Goal: Task Accomplishment & Management: Use online tool/utility

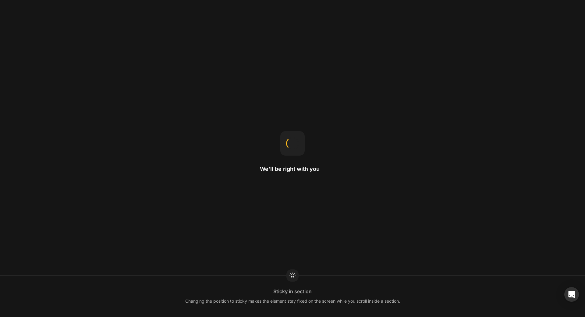
click at [195, 300] on div "Changing the position to sticky makes the element stay fixed on the screen whil…" at bounding box center [292, 300] width 215 height 7
click at [187, 288] on div "Sticky in page Changing the position to fixed makes the element stay on the scr…" at bounding box center [292, 295] width 585 height 17
click at [187, 288] on div "Change page type You can convert a landing page to any other page type, or vice…" at bounding box center [292, 295] width 585 height 17
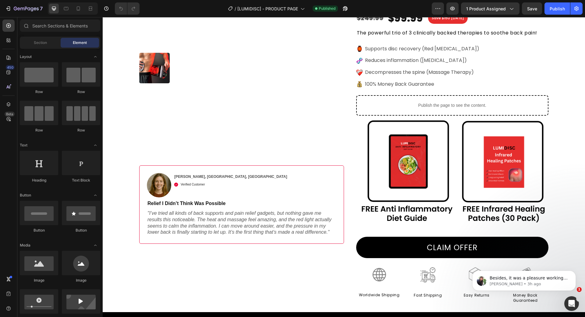
scroll to position [2377, 0]
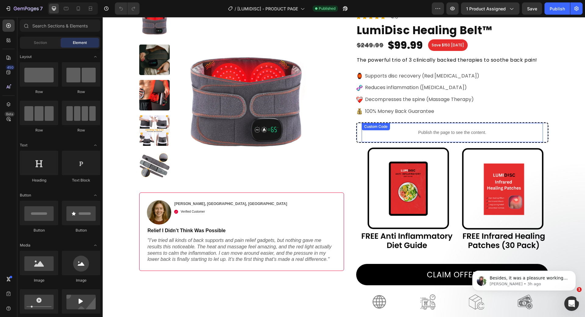
click at [407, 135] on p "Publish the page to see the content." at bounding box center [453, 132] width 182 height 6
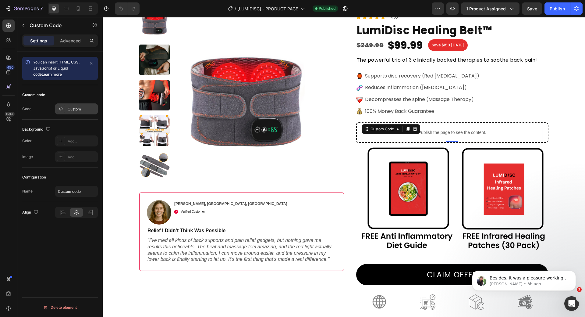
click at [74, 109] on div "Custom" at bounding box center [82, 108] width 29 height 5
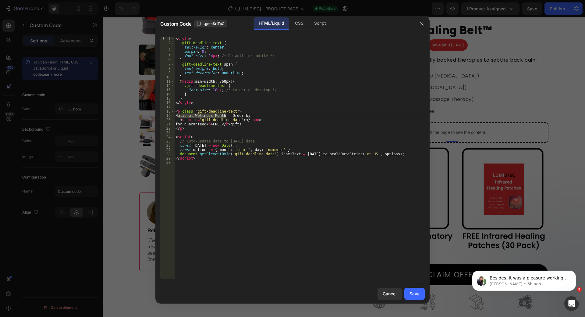
drag, startPoint x: 226, startPoint y: 114, endPoint x: 179, endPoint y: 114, distance: 46.9
click at [179, 114] on div "< style > .gift-deadline-text { text-align : center ; margin : 0 ; font-size : …" at bounding box center [299, 162] width 251 height 251
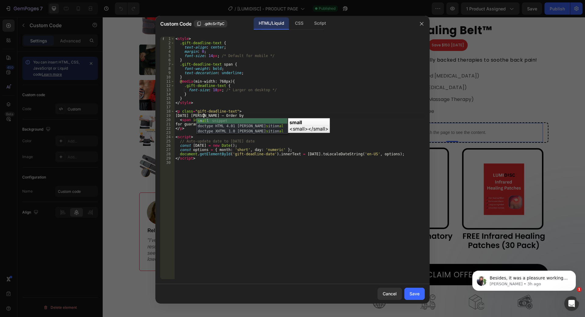
scroll to position [0, 2]
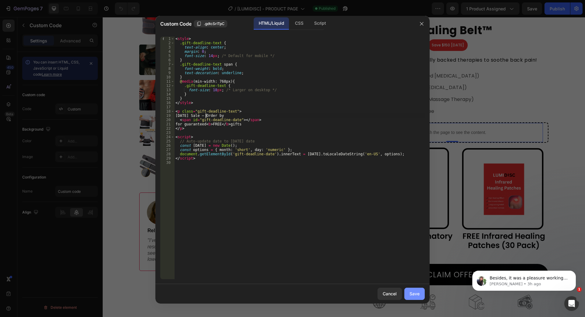
type textarea "[DATE] Sale – Order by"
click at [408, 297] on button "Save" at bounding box center [414, 293] width 20 height 12
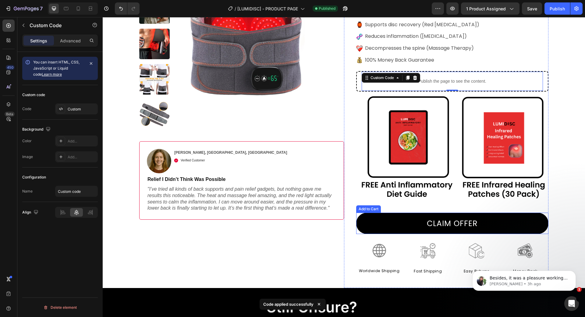
scroll to position [2438, 0]
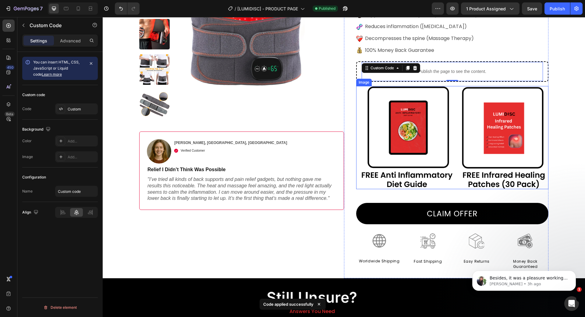
click at [426, 136] on img at bounding box center [452, 137] width 193 height 103
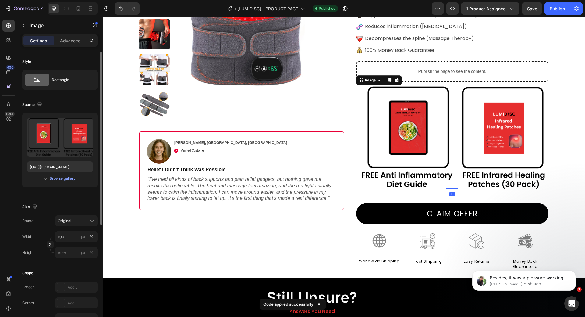
click at [64, 181] on div "or Browse gallery" at bounding box center [60, 178] width 66 height 7
click at [69, 179] on div "Browse gallery" at bounding box center [63, 178] width 26 height 5
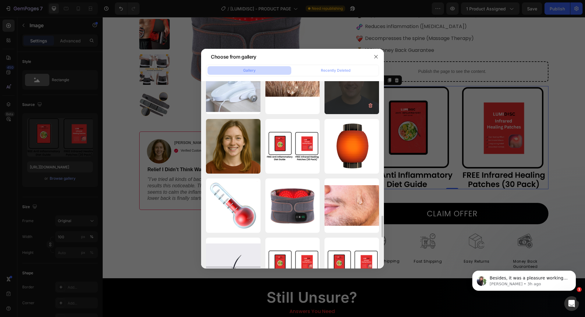
scroll to position [1184, 0]
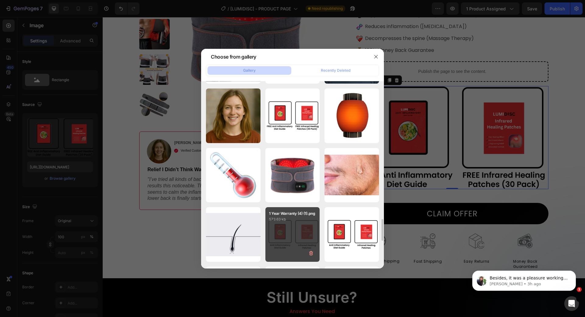
click at [305, 228] on div "1 Year Warranty (4) (1).png 573.63 kb" at bounding box center [292, 234] width 55 height 55
type input "[URL][DOMAIN_NAME]"
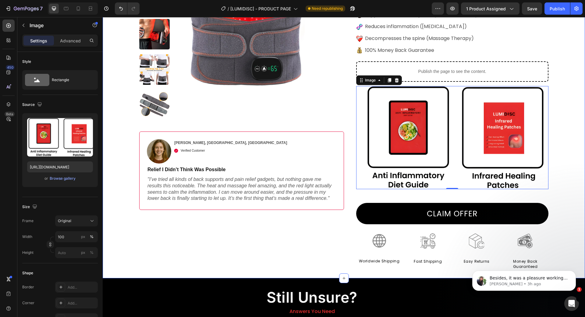
click at [565, 80] on div "Product Images Image [PERSON_NAME], [GEOGRAPHIC_DATA], [GEOGRAPHIC_DATA] Text B…" at bounding box center [344, 98] width 483 height 360
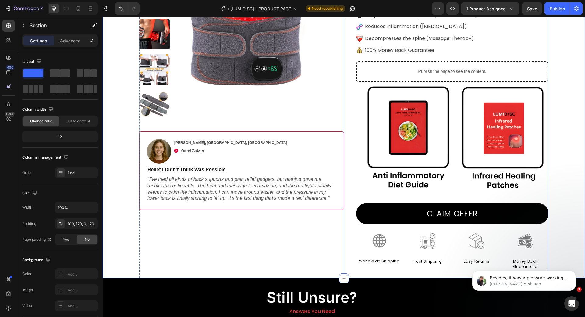
click at [486, 208] on button "CLAIM OFFER" at bounding box center [452, 213] width 193 height 21
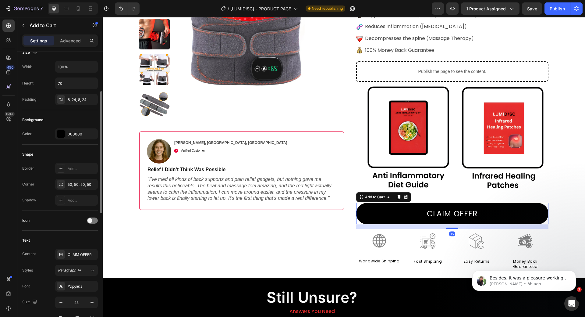
scroll to position [183, 0]
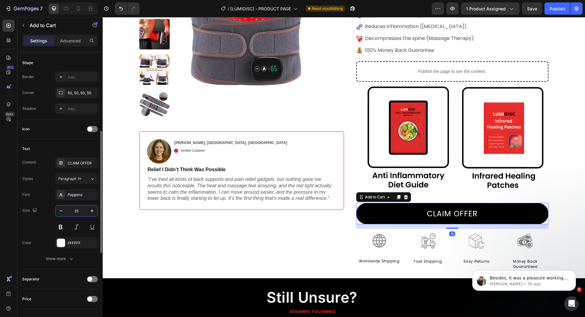
click at [80, 214] on input "25" at bounding box center [76, 210] width 20 height 11
click at [43, 214] on div "Size 15" at bounding box center [60, 218] width 76 height 27
click at [73, 213] on input "15" at bounding box center [76, 210] width 20 height 11
type input "20"
click at [47, 226] on div "Size 20" at bounding box center [60, 218] width 76 height 27
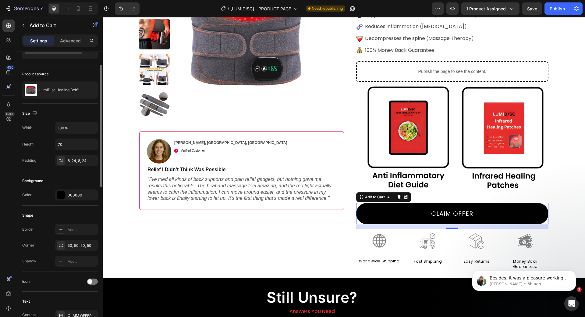
scroll to position [0, 0]
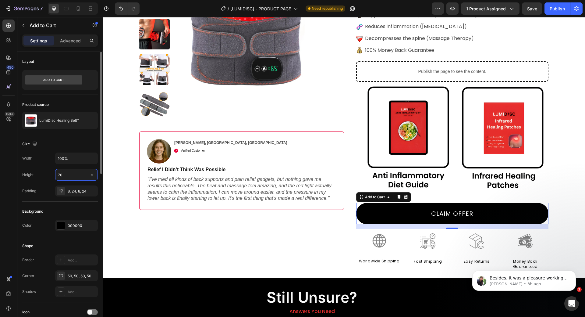
click at [72, 178] on input "70" at bounding box center [76, 174] width 42 height 11
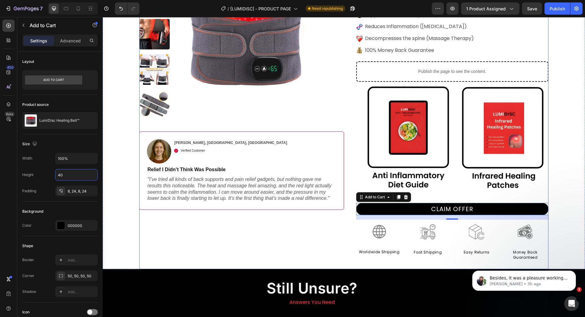
type input "4"
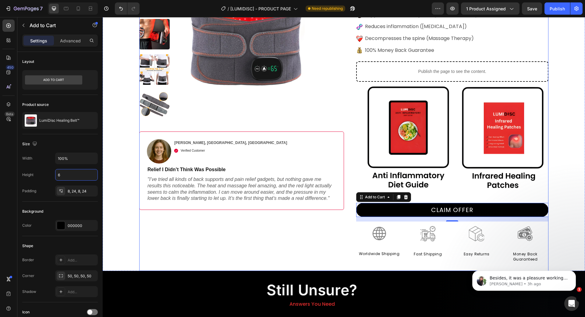
type input "60"
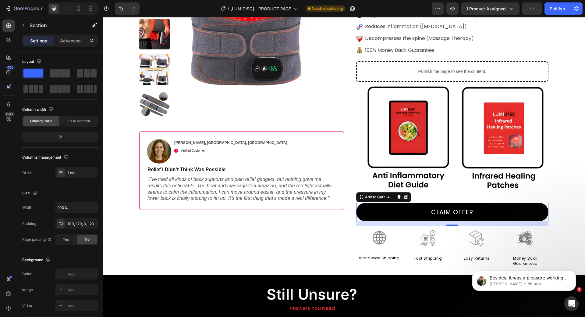
click at [567, 174] on div "Product Images Image [PERSON_NAME], [GEOGRAPHIC_DATA], [GEOGRAPHIC_DATA] Text B…" at bounding box center [344, 96] width 483 height 357
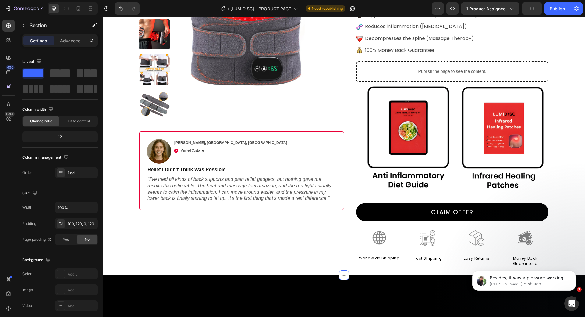
scroll to position [2286, 0]
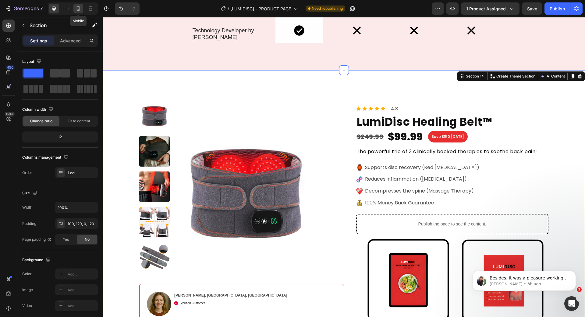
click at [79, 9] on icon at bounding box center [78, 8] width 6 height 6
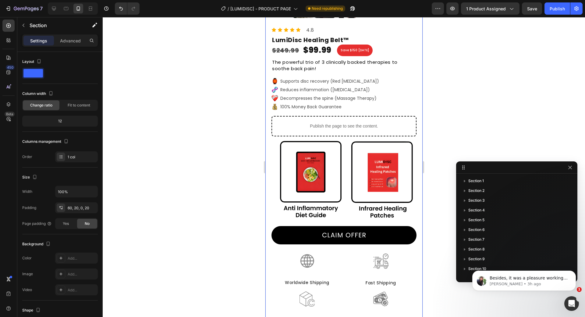
scroll to position [86, 0]
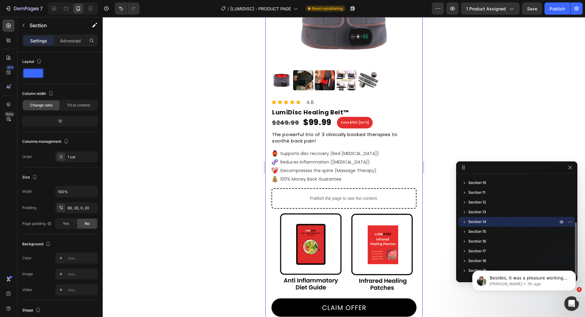
click at [571, 168] on icon "button" at bounding box center [569, 167] width 3 height 3
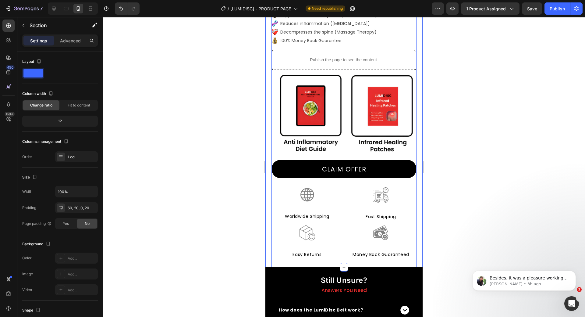
scroll to position [2362, 0]
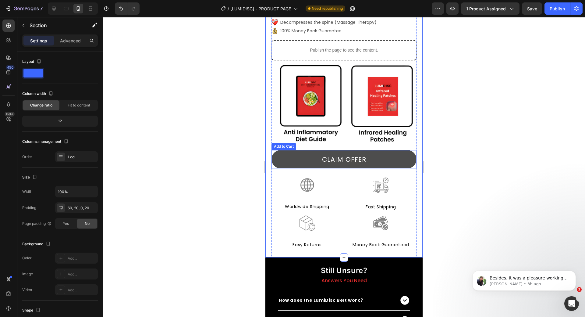
click at [365, 159] on button "CLAIM OFFER" at bounding box center [343, 159] width 145 height 18
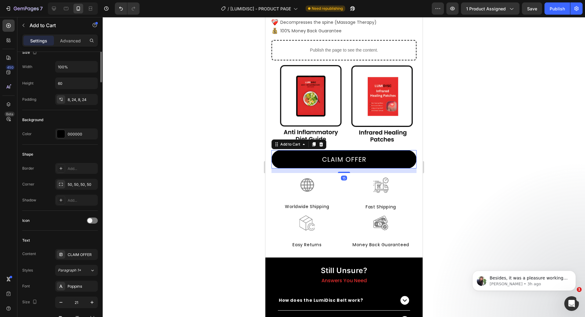
scroll to position [0, 0]
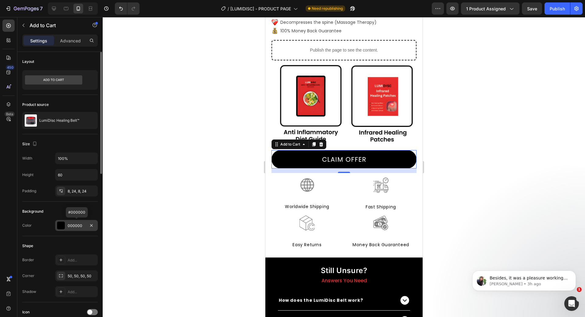
click at [68, 222] on div "000000" at bounding box center [76, 225] width 43 height 11
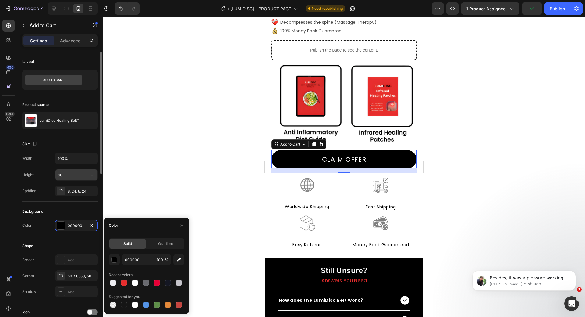
click at [66, 176] on input "60" at bounding box center [76, 174] width 42 height 11
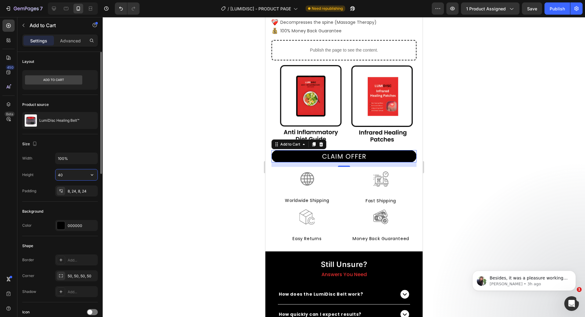
type input "4"
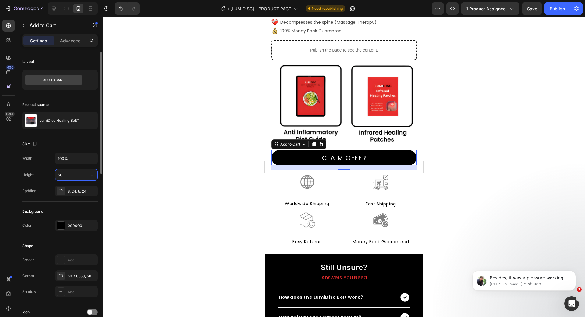
scroll to position [122, 0]
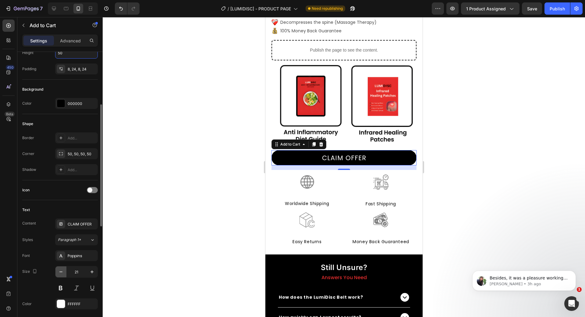
type input "50"
click at [65, 270] on button "button" at bounding box center [60, 271] width 11 height 11
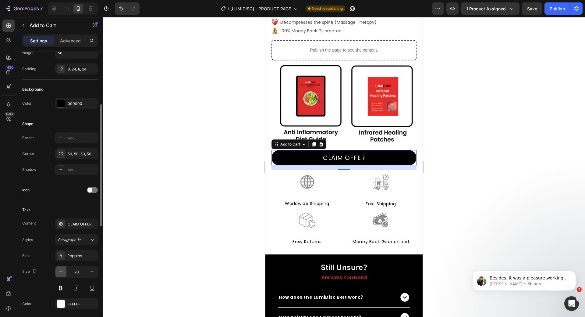
click at [65, 270] on button "button" at bounding box center [60, 271] width 11 height 11
type input "18"
click at [554, 9] on div "Publish" at bounding box center [557, 8] width 15 height 6
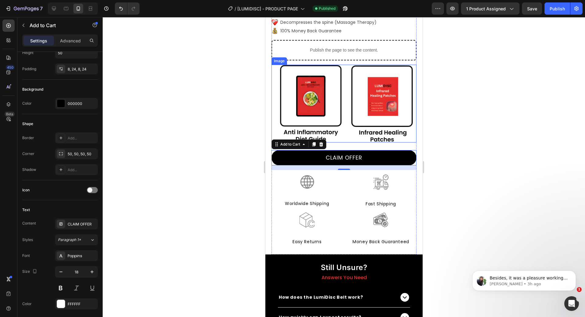
click at [273, 72] on img at bounding box center [343, 104] width 145 height 78
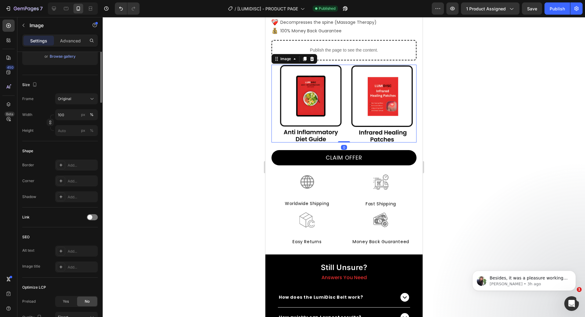
scroll to position [0, 0]
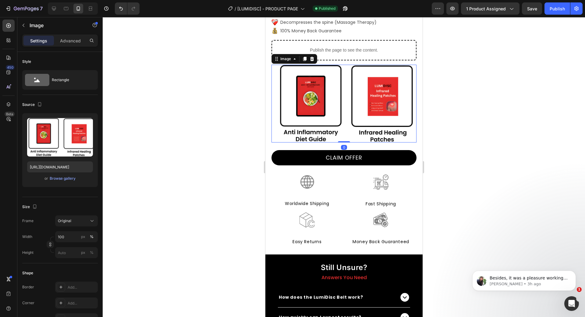
click at [75, 46] on div "Settings Advanced" at bounding box center [60, 40] width 76 height 12
click at [74, 45] on div "Advanced" at bounding box center [70, 41] width 30 height 10
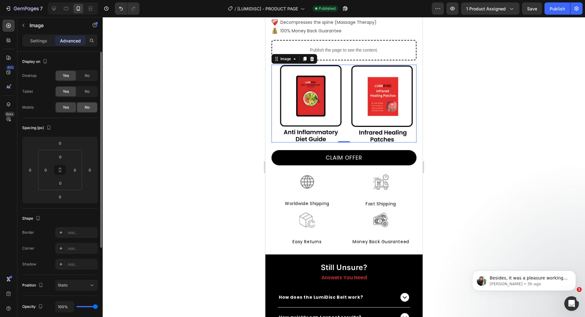
click at [85, 105] on span "No" at bounding box center [87, 107] width 5 height 5
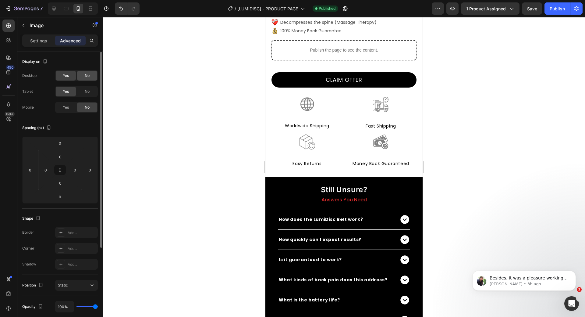
click at [87, 78] on span "No" at bounding box center [87, 75] width 5 height 5
click at [274, 51] on div "Publish the page to see the content. Custom Code Row" at bounding box center [343, 50] width 145 height 20
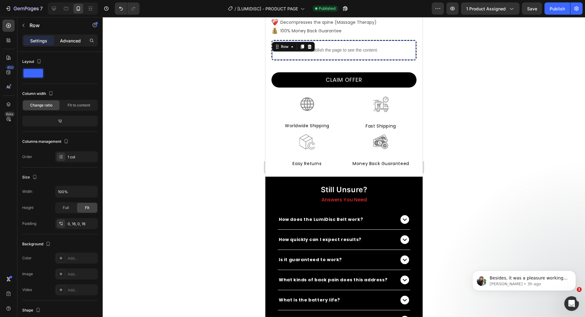
click at [80, 41] on p "Advanced" at bounding box center [70, 40] width 21 height 6
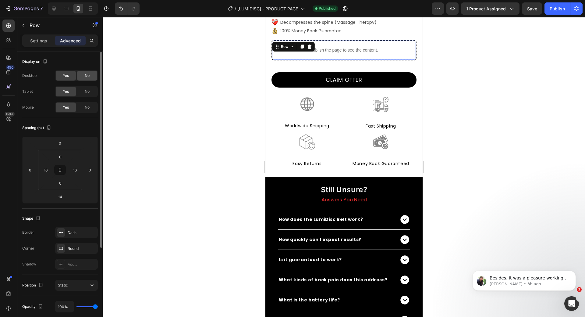
click at [85, 76] on span "No" at bounding box center [87, 75] width 5 height 5
click at [85, 107] on span "No" at bounding box center [87, 107] width 5 height 5
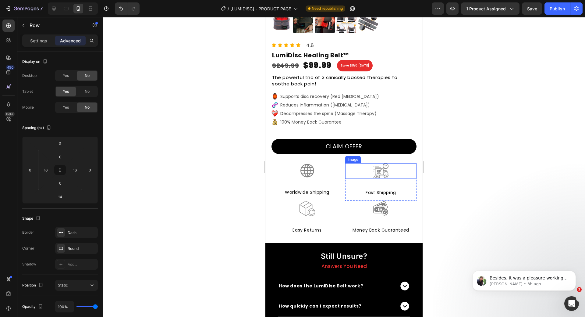
scroll to position [2271, 0]
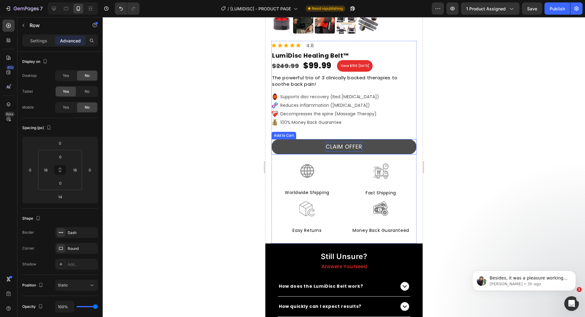
click at [339, 149] on div "CLAIM OFFER" at bounding box center [344, 147] width 37 height 10
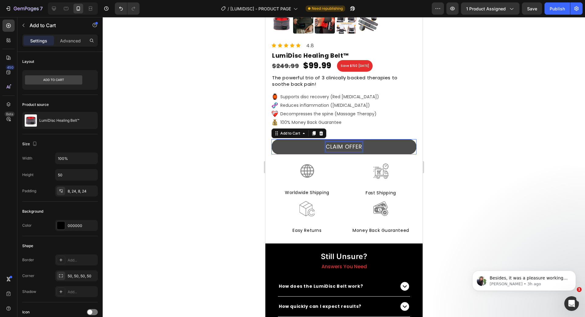
click at [339, 149] on p "CLAIM OFFER" at bounding box center [344, 147] width 37 height 10
click at [271, 139] on button "ADD" at bounding box center [343, 146] width 145 height 15
click at [271, 139] on button "ADD TO" at bounding box center [343, 146] width 145 height 15
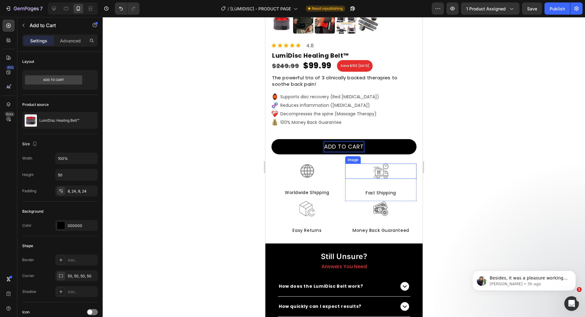
click at [351, 172] on div at bounding box center [380, 170] width 71 height 15
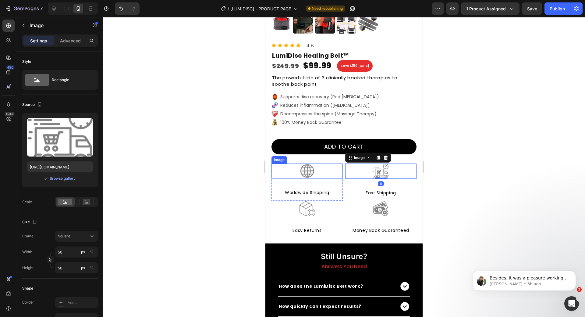
click at [333, 172] on div at bounding box center [306, 170] width 71 height 15
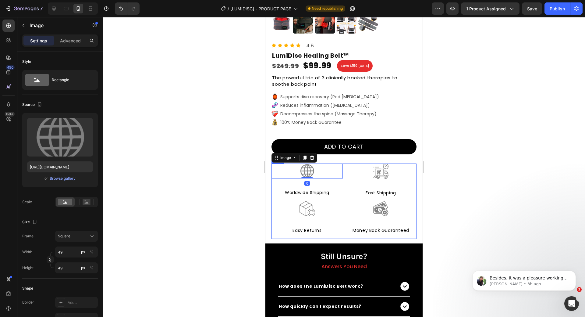
click at [342, 180] on div "Image 0 Worldwide Shipping Text Block Row Image Fast Shipping Text Block Row Im…" at bounding box center [343, 200] width 145 height 75
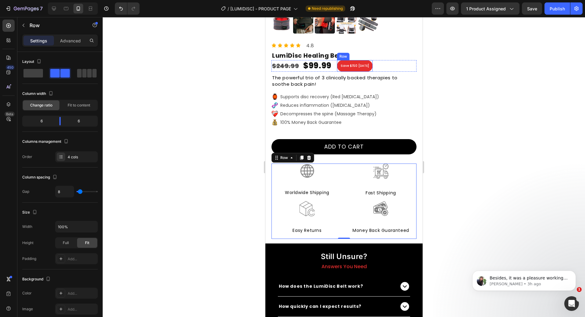
click at [367, 66] on div "Save $150 [DATE] Text Block Row" at bounding box center [355, 66] width 36 height 12
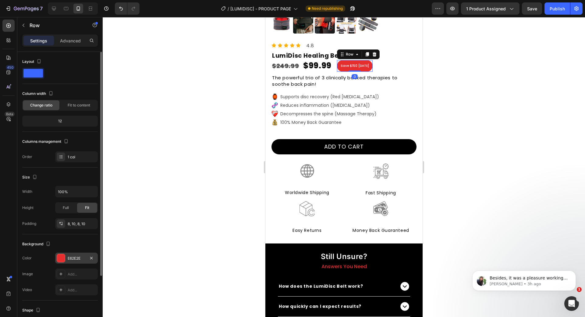
click at [70, 260] on div "E62E2E" at bounding box center [77, 257] width 18 height 5
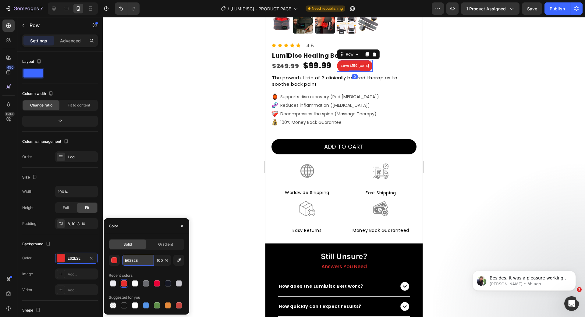
click at [132, 263] on input "E62E2E" at bounding box center [138, 260] width 32 height 11
click at [25, 27] on icon "button" at bounding box center [23, 25] width 5 height 5
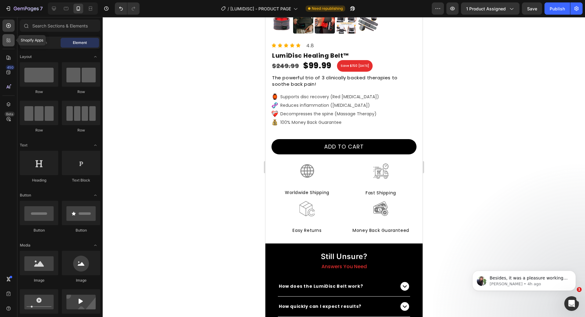
click at [8, 39] on icon at bounding box center [8, 39] width 2 height 2
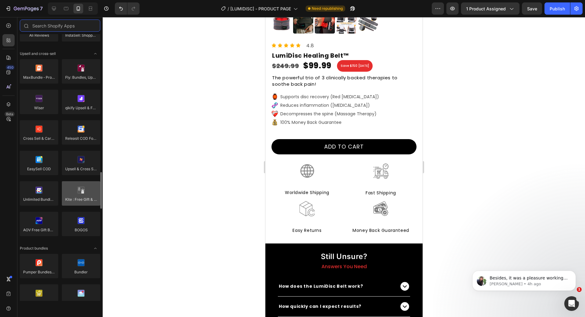
scroll to position [335, 0]
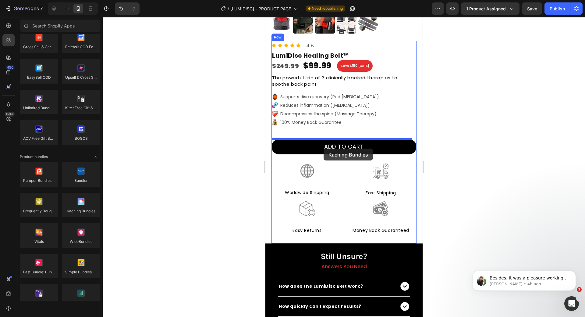
drag, startPoint x: 362, startPoint y: 214, endPoint x: 323, endPoint y: 148, distance: 76.1
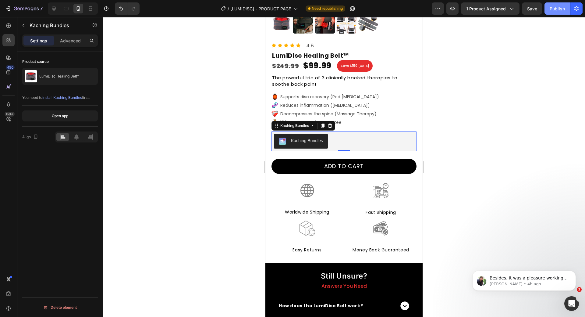
click at [555, 14] on button "Publish" at bounding box center [558, 8] width 26 height 12
click at [346, 10] on icon "button" at bounding box center [345, 8] width 6 height 6
click at [56, 8] on icon at bounding box center [54, 9] width 4 height 4
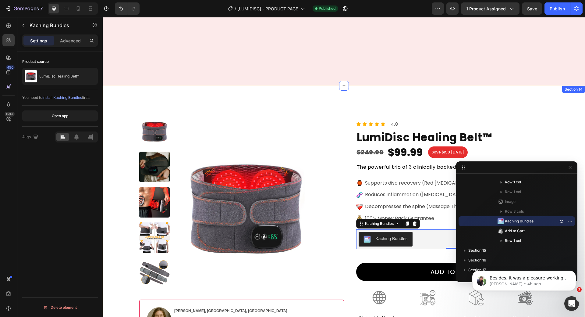
scroll to position [2461, 0]
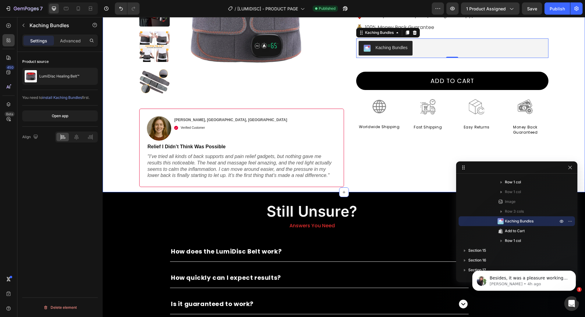
click at [569, 87] on div "Product Images Image [PERSON_NAME], [GEOGRAPHIC_DATA], [GEOGRAPHIC_DATA] Text B…" at bounding box center [344, 43] width 483 height 297
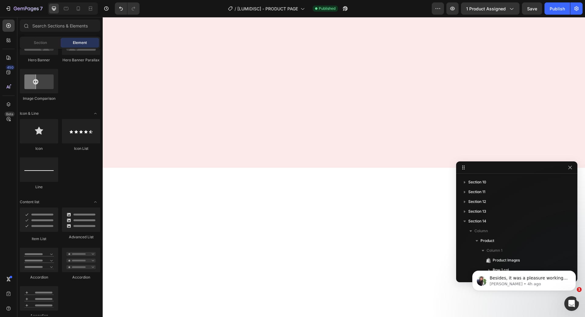
scroll to position [0, 0]
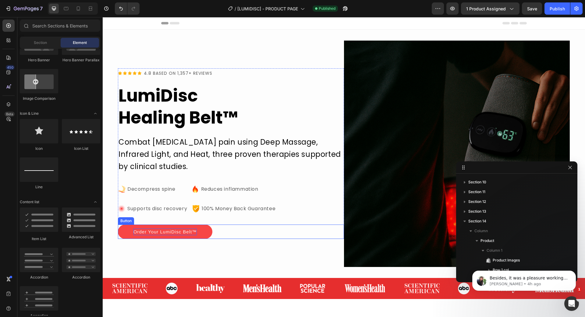
click at [168, 229] on p "Order Your LumiDisc Belt™" at bounding box center [165, 231] width 63 height 7
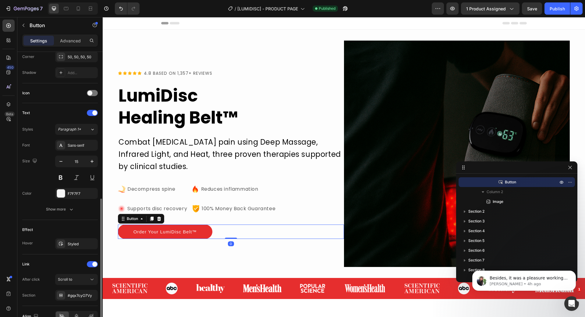
scroll to position [187, 0]
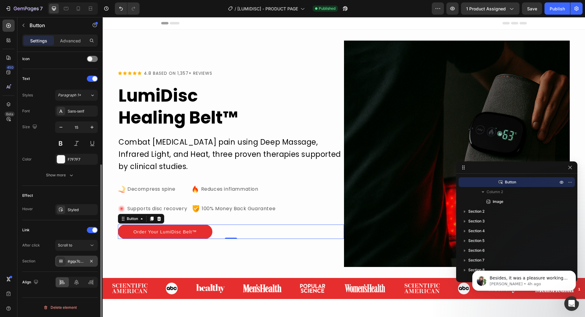
click at [78, 262] on div "#gqx7cyO7Vy" at bounding box center [77, 260] width 18 height 5
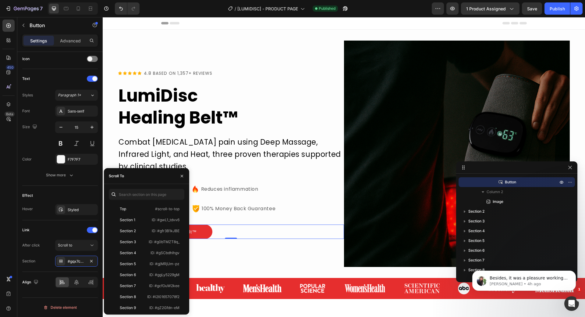
scroll to position [91, 0]
click at [145, 272] on div "Section 14" at bounding box center [128, 271] width 35 height 6
click at [144, 272] on div "Section 14" at bounding box center [128, 271] width 35 height 6
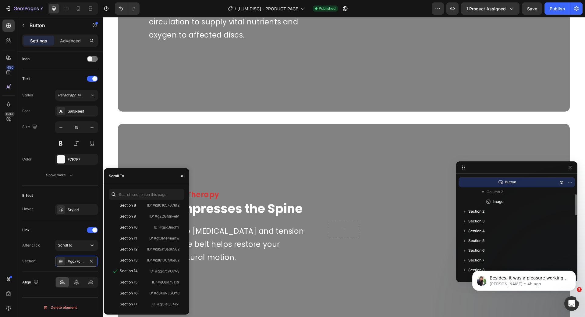
scroll to position [1189, 0]
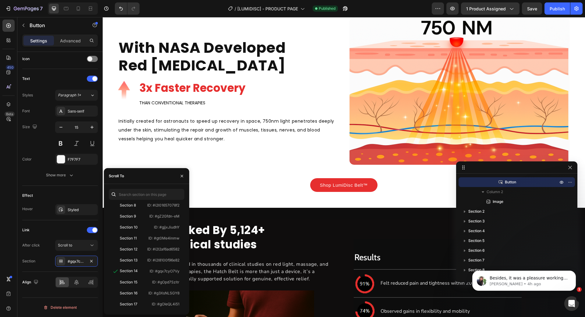
click at [574, 167] on div at bounding box center [516, 167] width 121 height 12
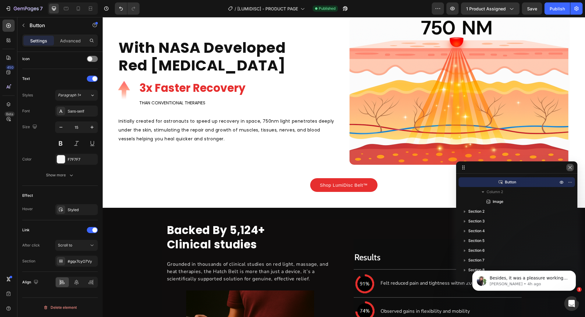
drag, startPoint x: 571, startPoint y: 168, endPoint x: 468, endPoint y: 151, distance: 104.4
click at [571, 168] on icon "button" at bounding box center [569, 167] width 3 height 3
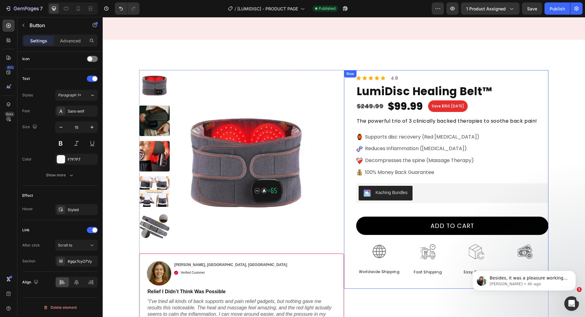
scroll to position [2408, 0]
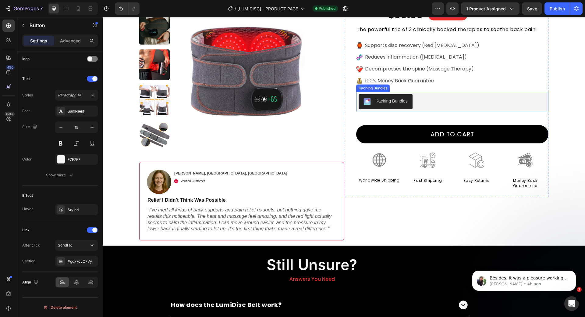
click at [433, 103] on div "Kaching Bundles" at bounding box center [453, 101] width 188 height 15
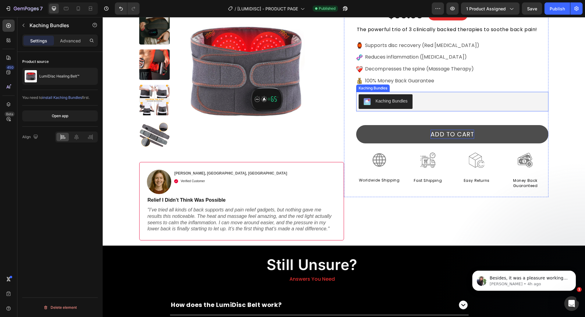
scroll to position [0, 0]
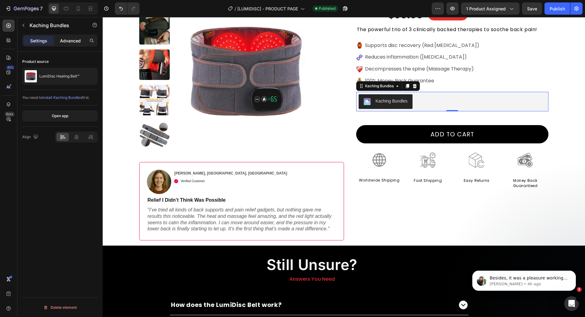
click at [72, 44] on div "Advanced" at bounding box center [70, 41] width 30 height 10
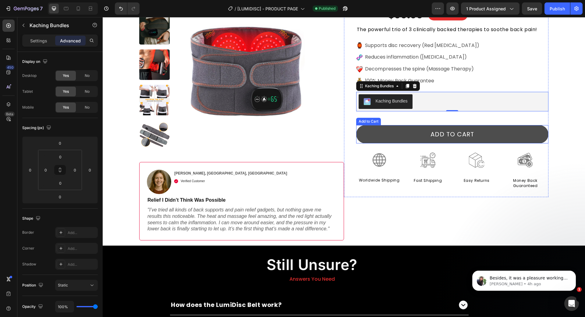
click at [423, 125] on button "ADD TO CART" at bounding box center [452, 134] width 193 height 18
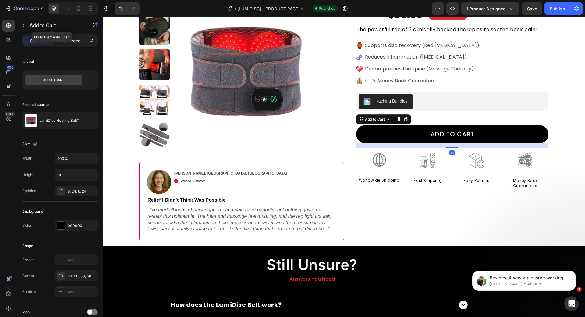
click at [68, 37] on p "Advanced" at bounding box center [70, 40] width 21 height 6
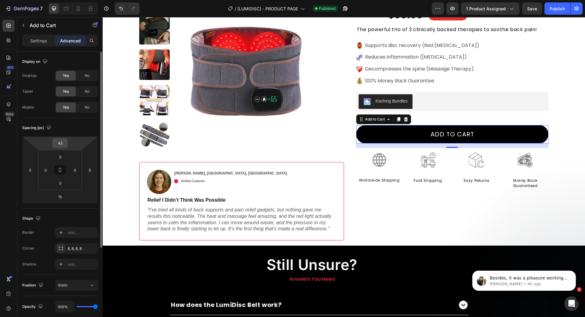
click at [60, 147] on input "45" at bounding box center [60, 142] width 12 height 9
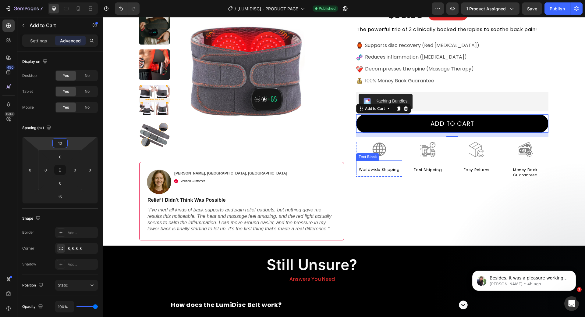
type input "1"
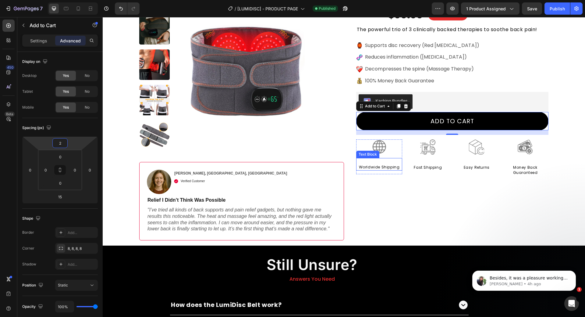
type input "20"
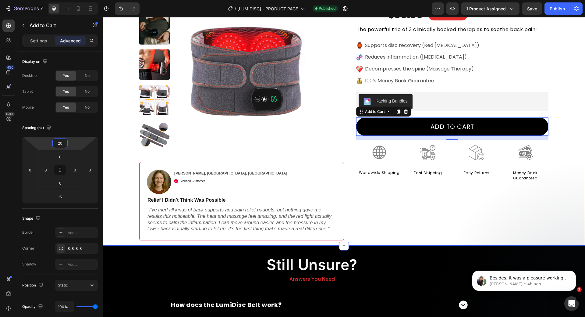
click at [573, 128] on div "Product Images Image [PERSON_NAME], [GEOGRAPHIC_DATA], [GEOGRAPHIC_DATA] Text B…" at bounding box center [344, 96] width 483 height 297
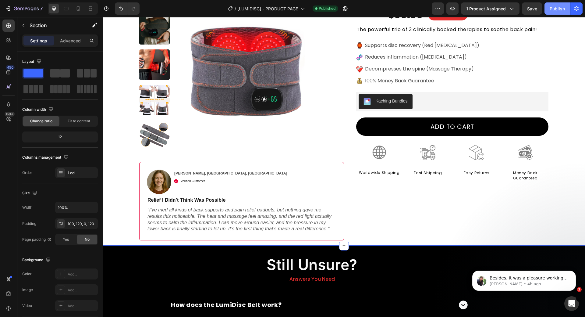
drag, startPoint x: 458, startPoint y: 1, endPoint x: 560, endPoint y: 13, distance: 102.6
click at [560, 13] on button "Publish" at bounding box center [558, 8] width 26 height 12
click at [331, 164] on div "Image [PERSON_NAME], [GEOGRAPHIC_DATA], [GEOGRAPHIC_DATA] Text Block Verified C…" at bounding box center [241, 201] width 205 height 78
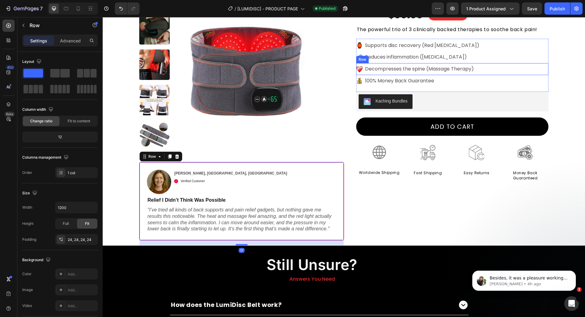
scroll to position [2377, 0]
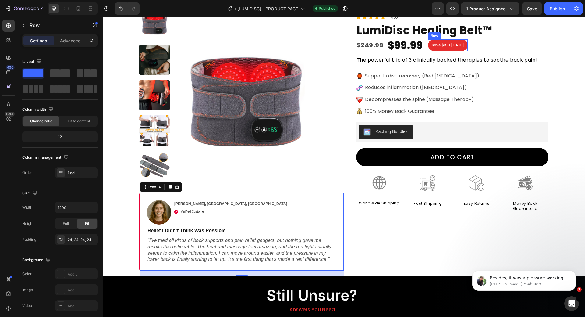
click at [462, 42] on div "Save $150 [DATE] Text Block Row" at bounding box center [448, 45] width 40 height 12
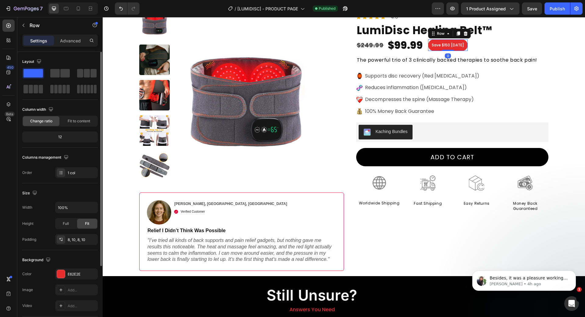
click at [76, 280] on div "The changes might be hidden by the video. Color E62E2E Image Add... Video Add..." at bounding box center [60, 289] width 76 height 43
click at [76, 276] on div "E62E2E" at bounding box center [77, 273] width 18 height 5
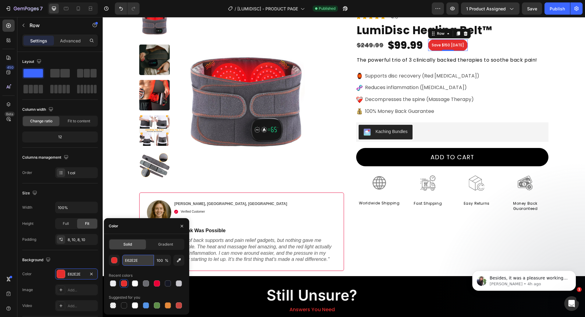
click at [148, 262] on input "E62E2E" at bounding box center [138, 260] width 32 height 11
